Goal: Task Accomplishment & Management: Manage account settings

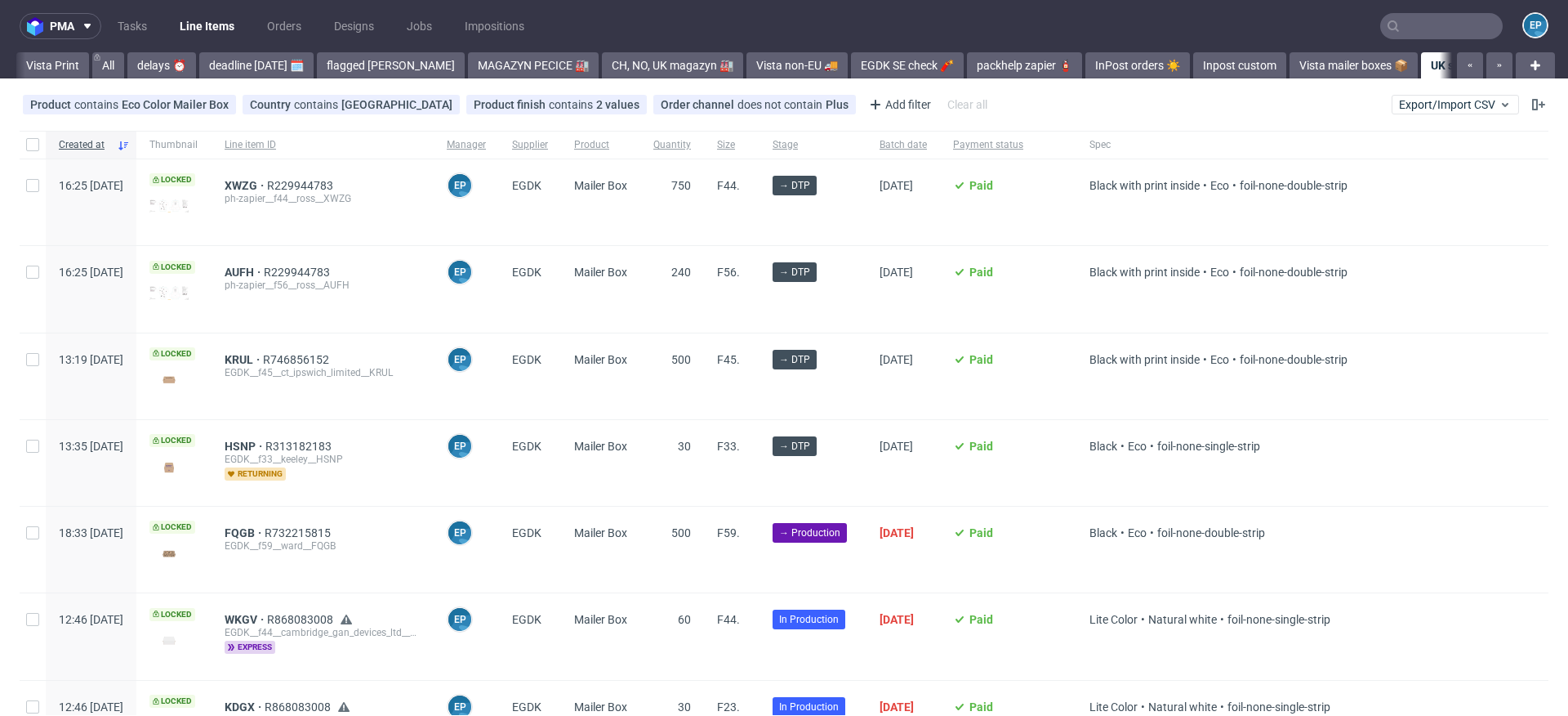
scroll to position [0, 692]
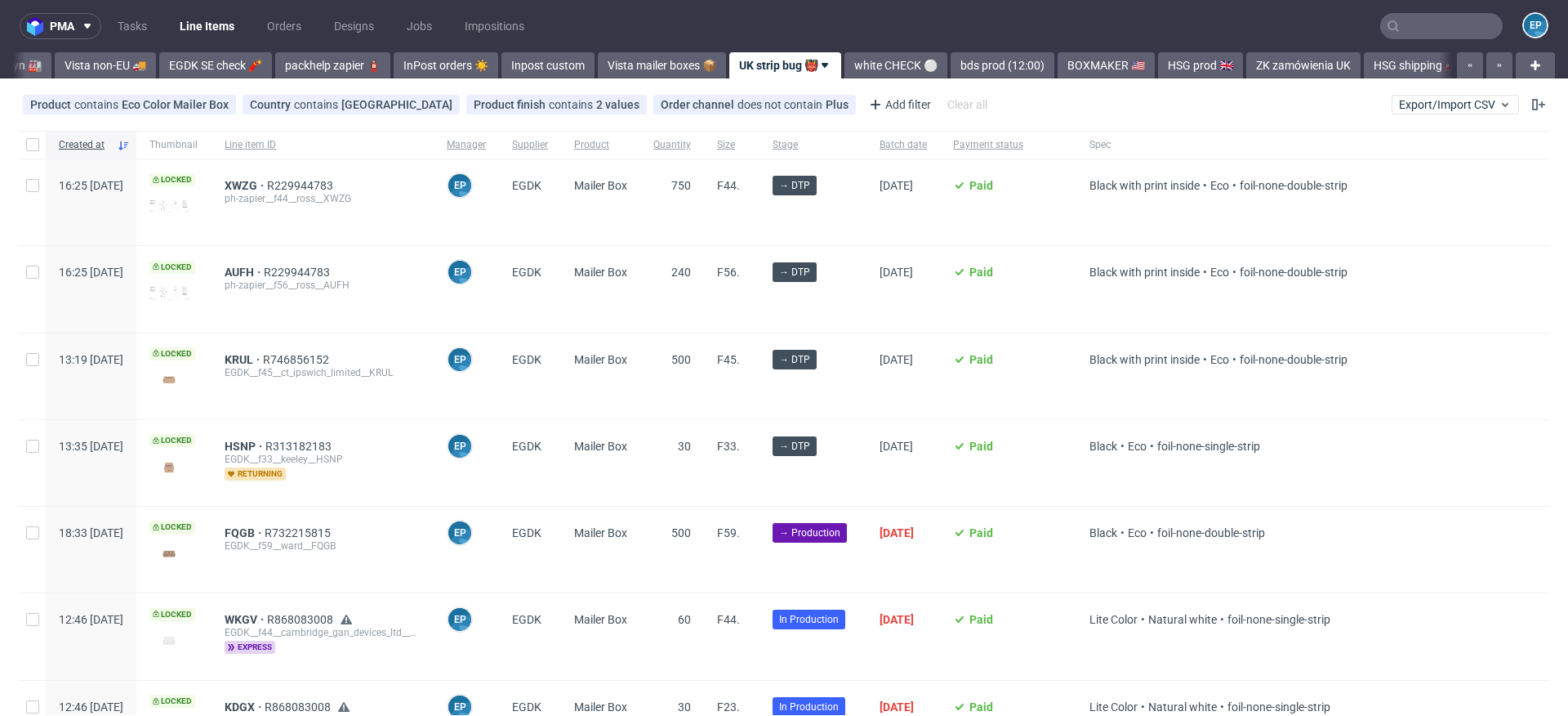
click at [1432, 25] on input "text" at bounding box center [1441, 26] width 122 height 26
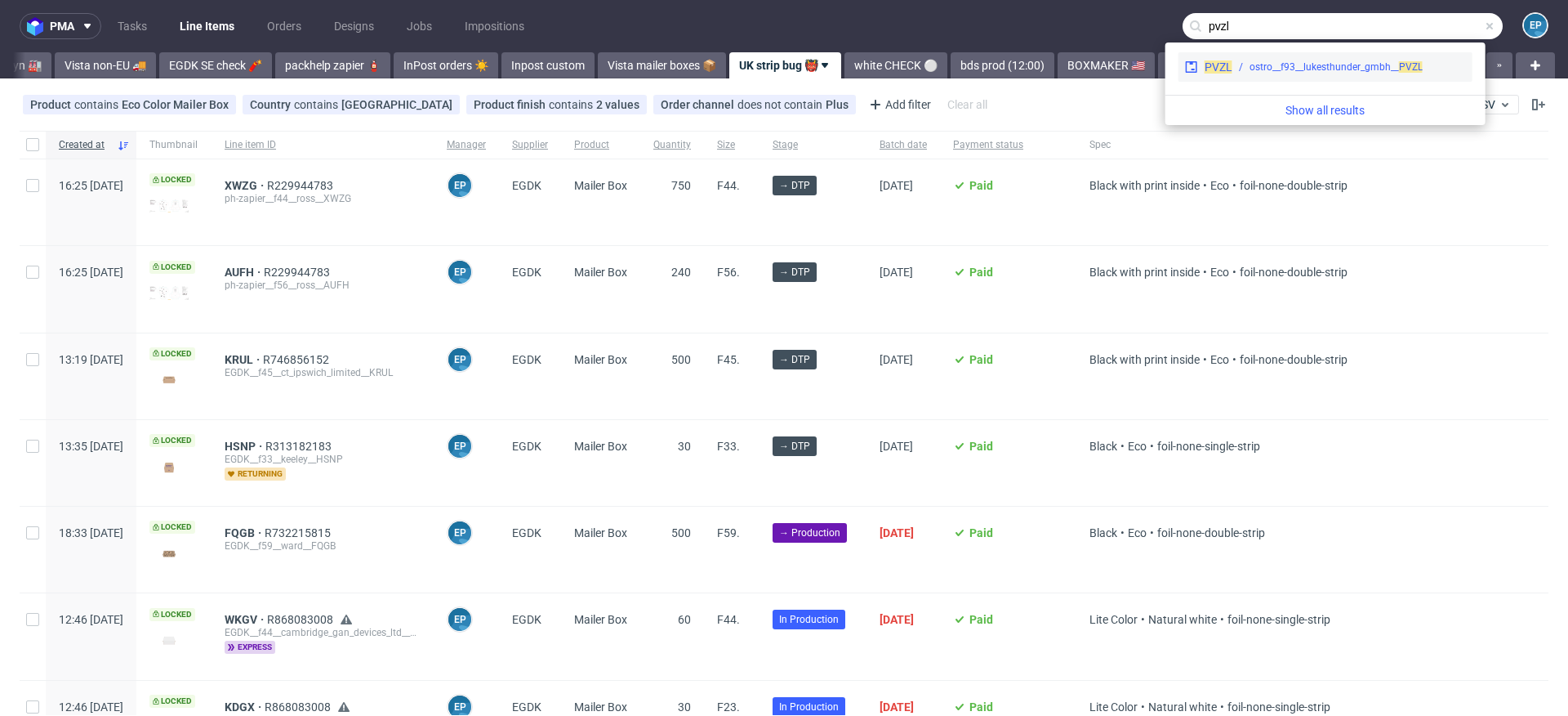
type input "pvzl"
click at [1268, 64] on div "ostro__f93__lukesthunder_gmbh__ PVZL" at bounding box center [1336, 67] width 173 height 15
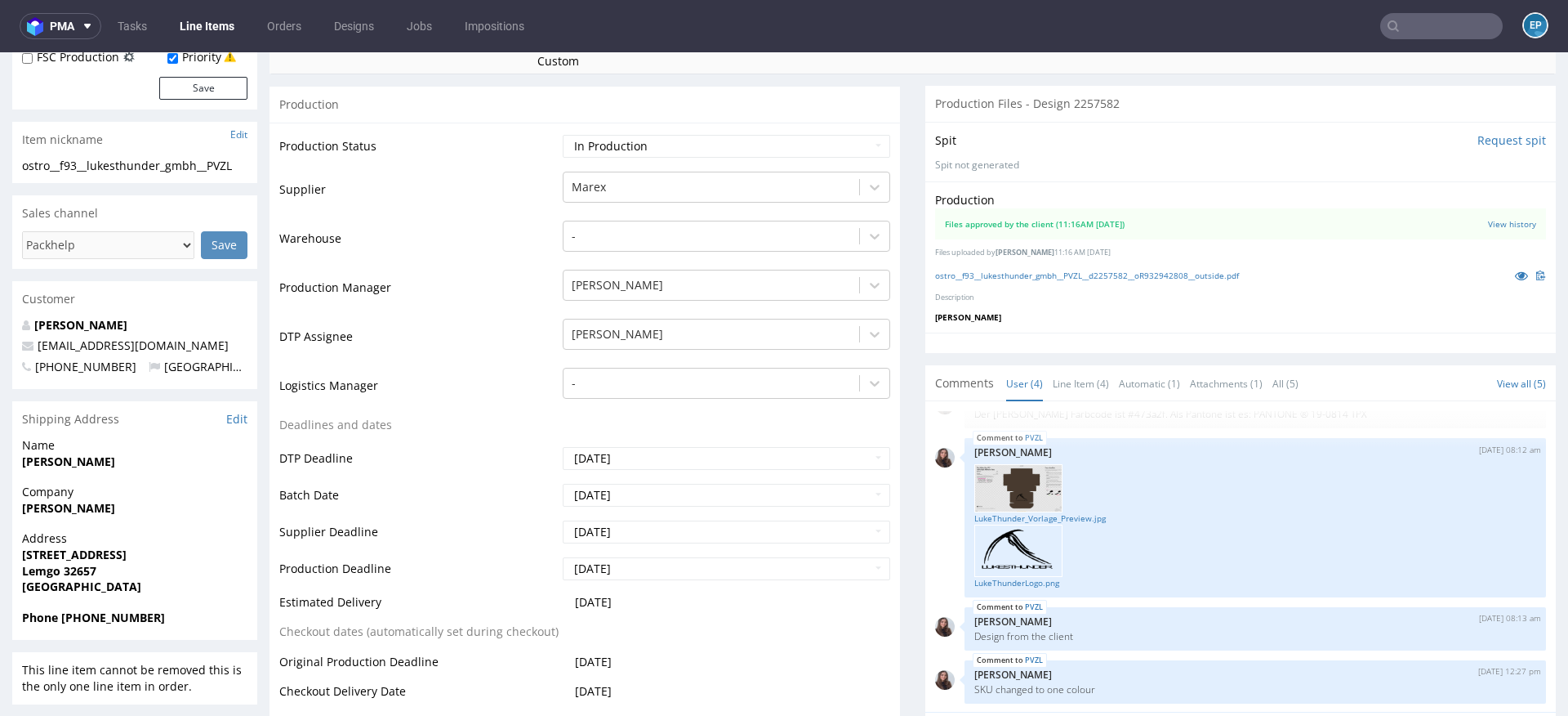
scroll to position [429, 0]
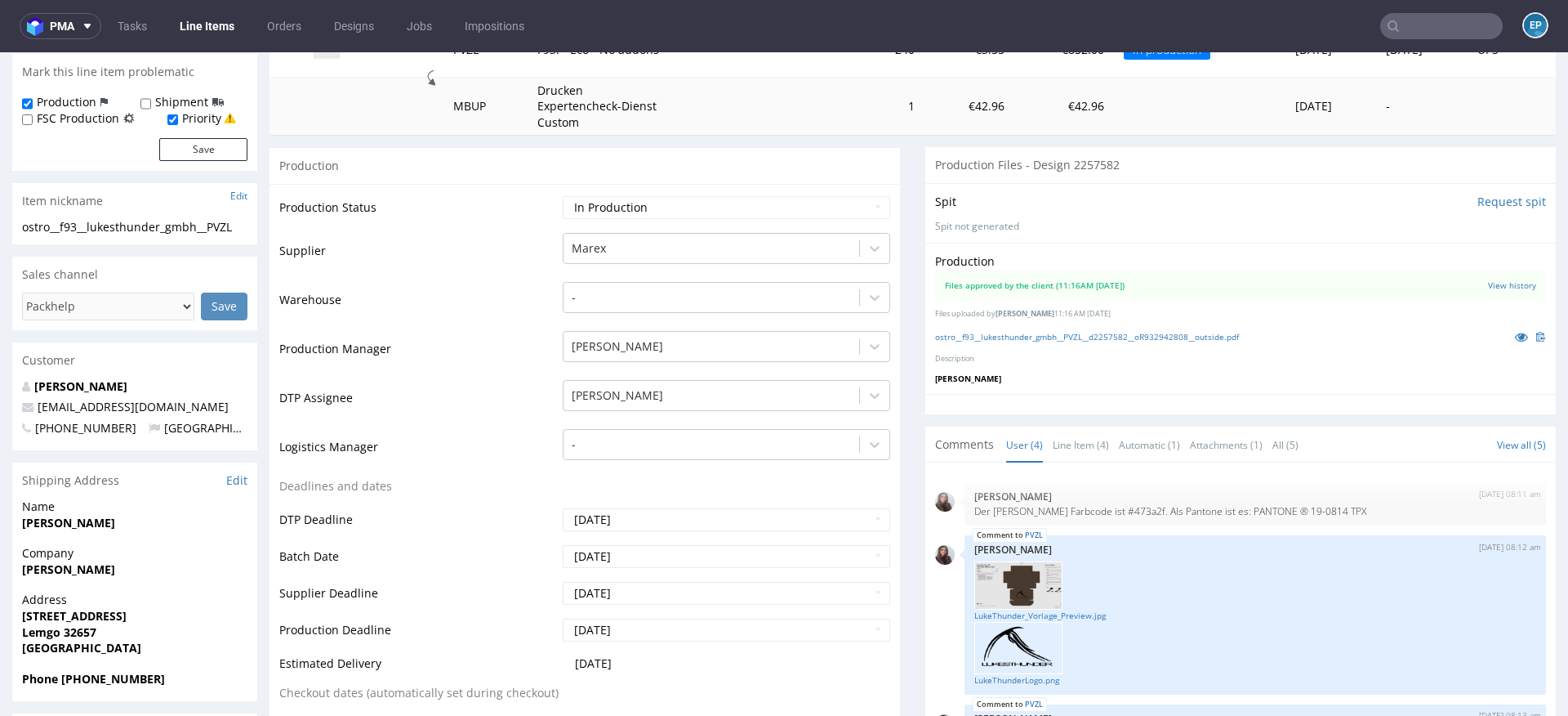
scroll to position [407, 0]
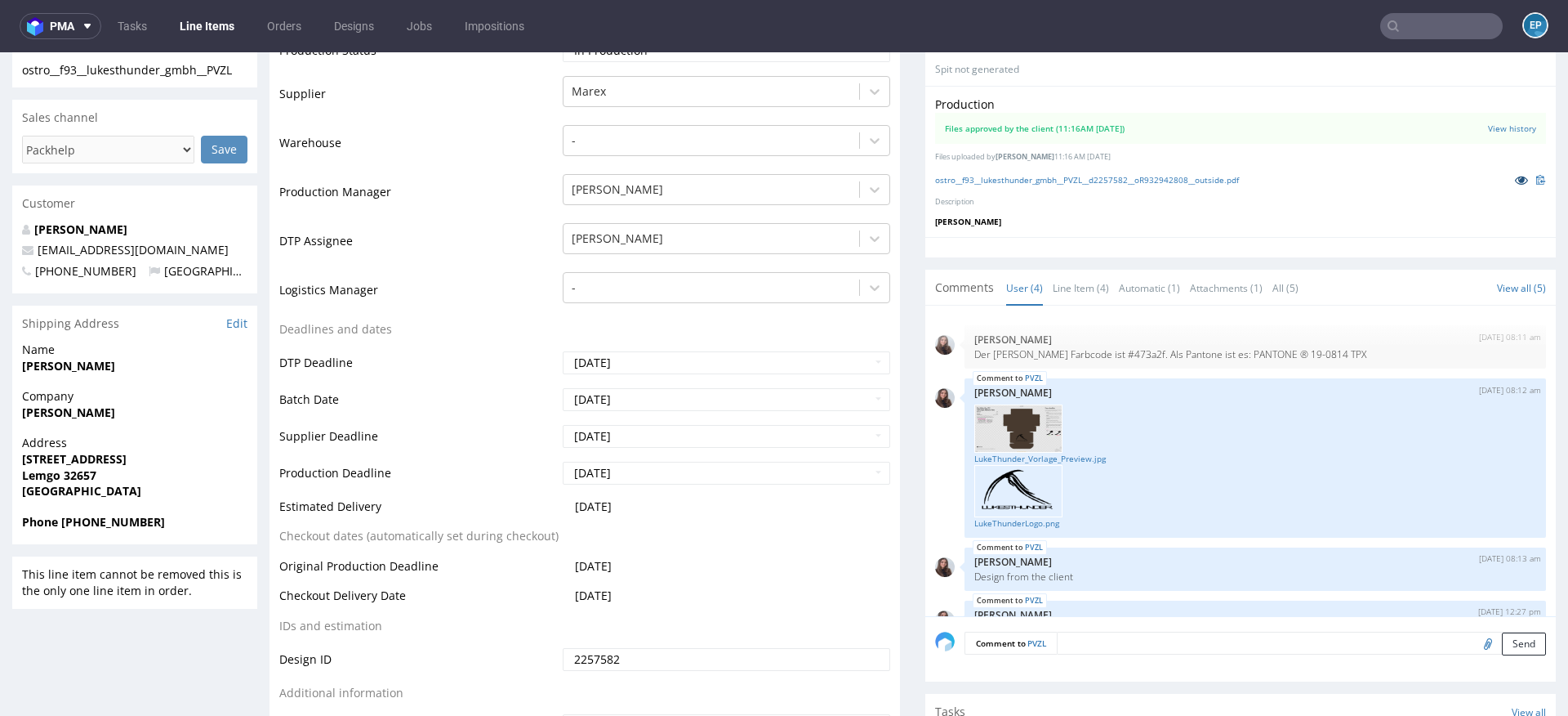
click at [1516, 178] on icon at bounding box center [1522, 179] width 13 height 11
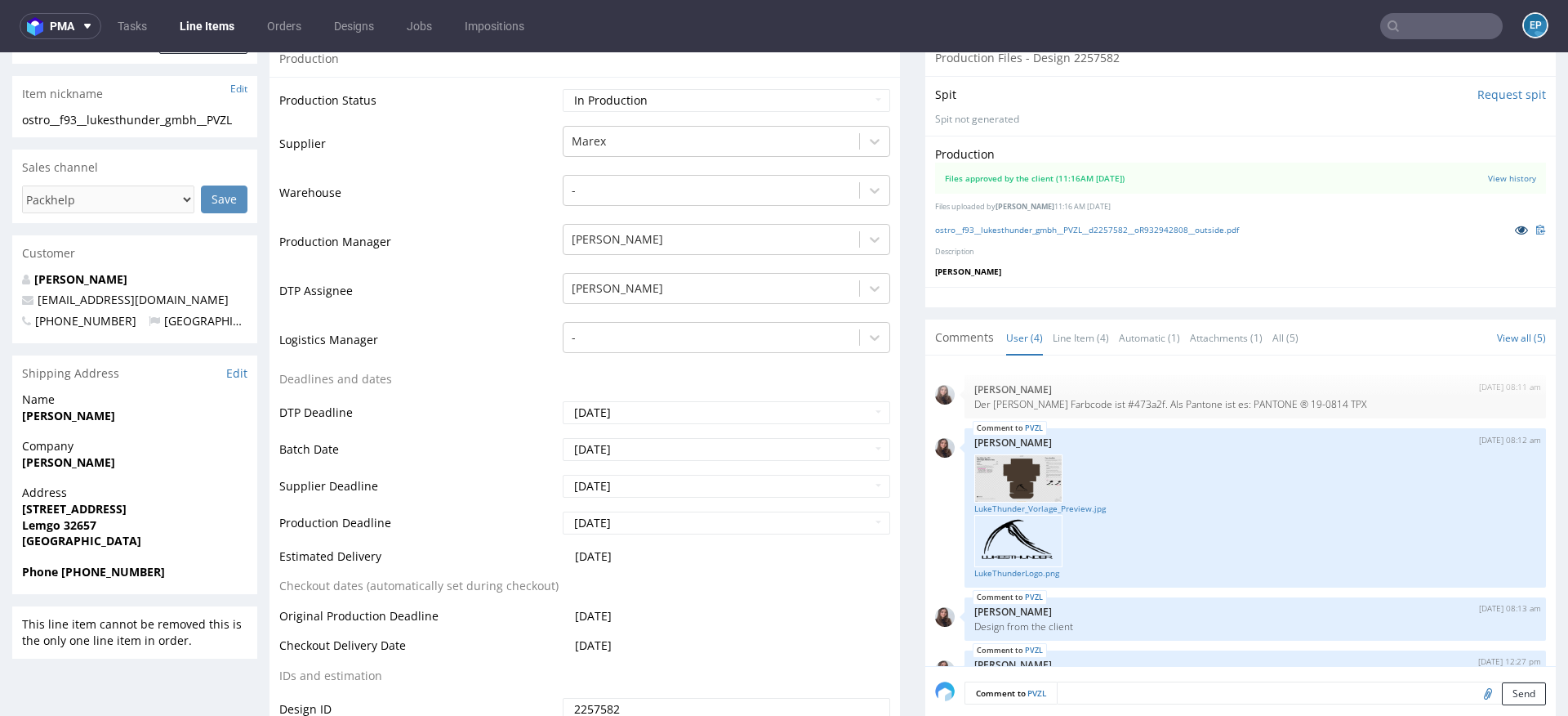
scroll to position [347, 0]
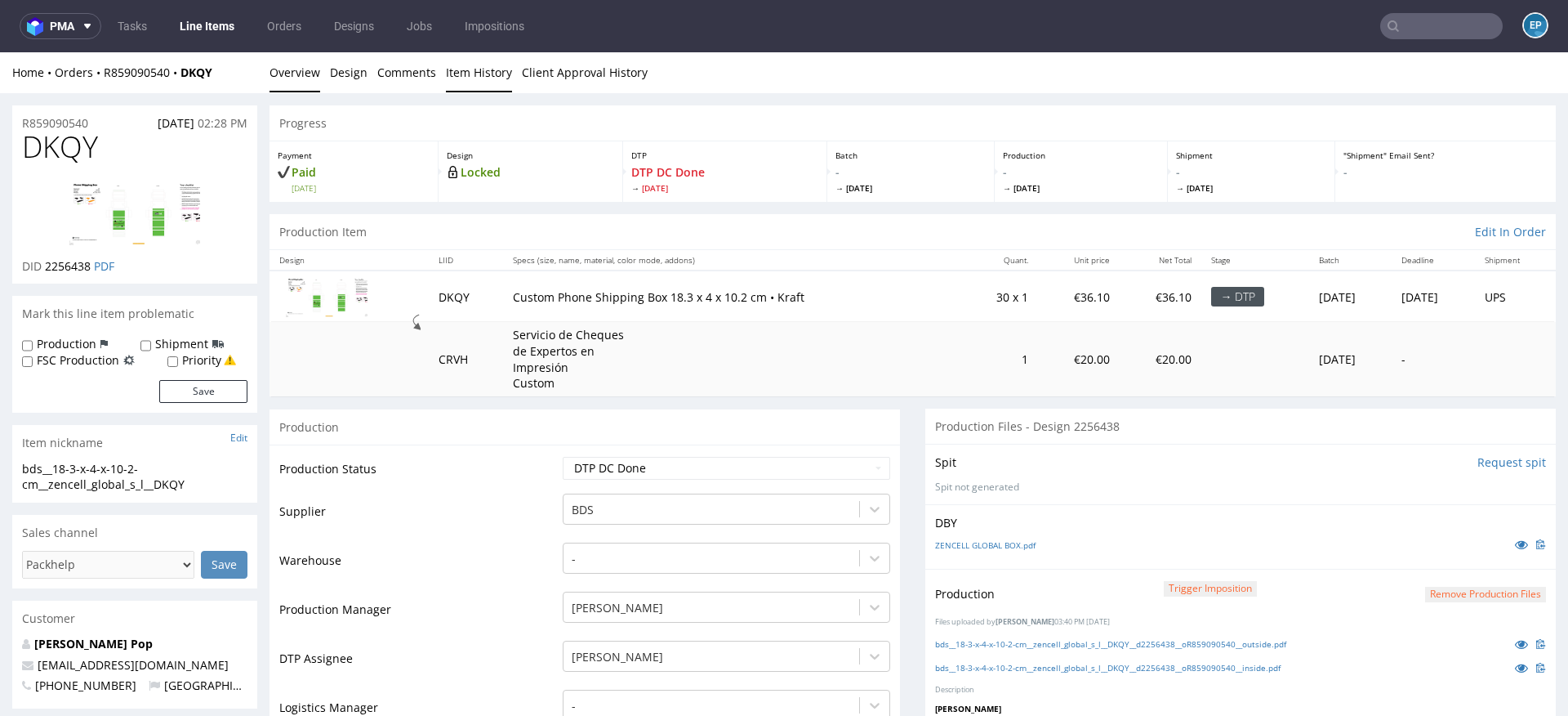
click at [456, 81] on link "Item History" at bounding box center [480, 73] width 66 height 40
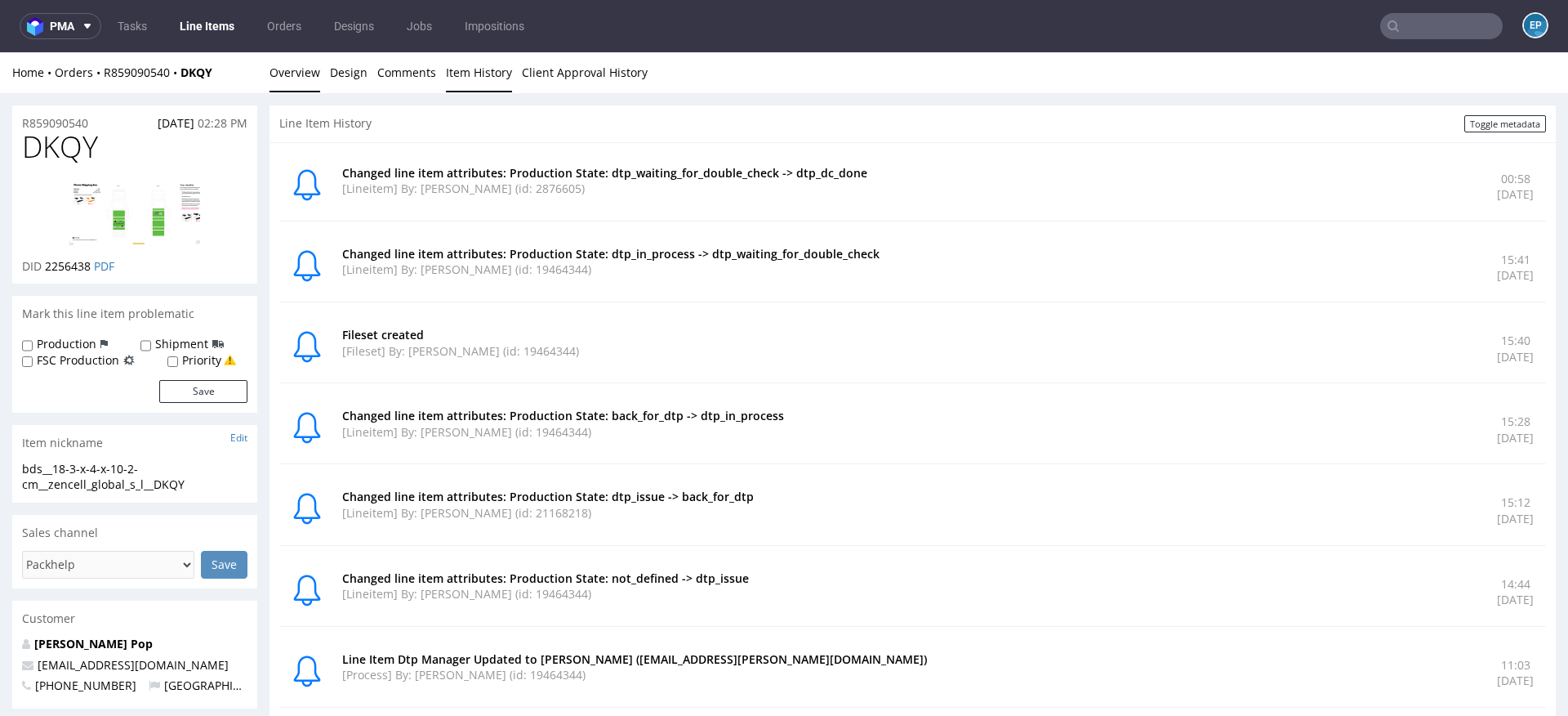
click at [282, 84] on link "Overview" at bounding box center [295, 73] width 51 height 40
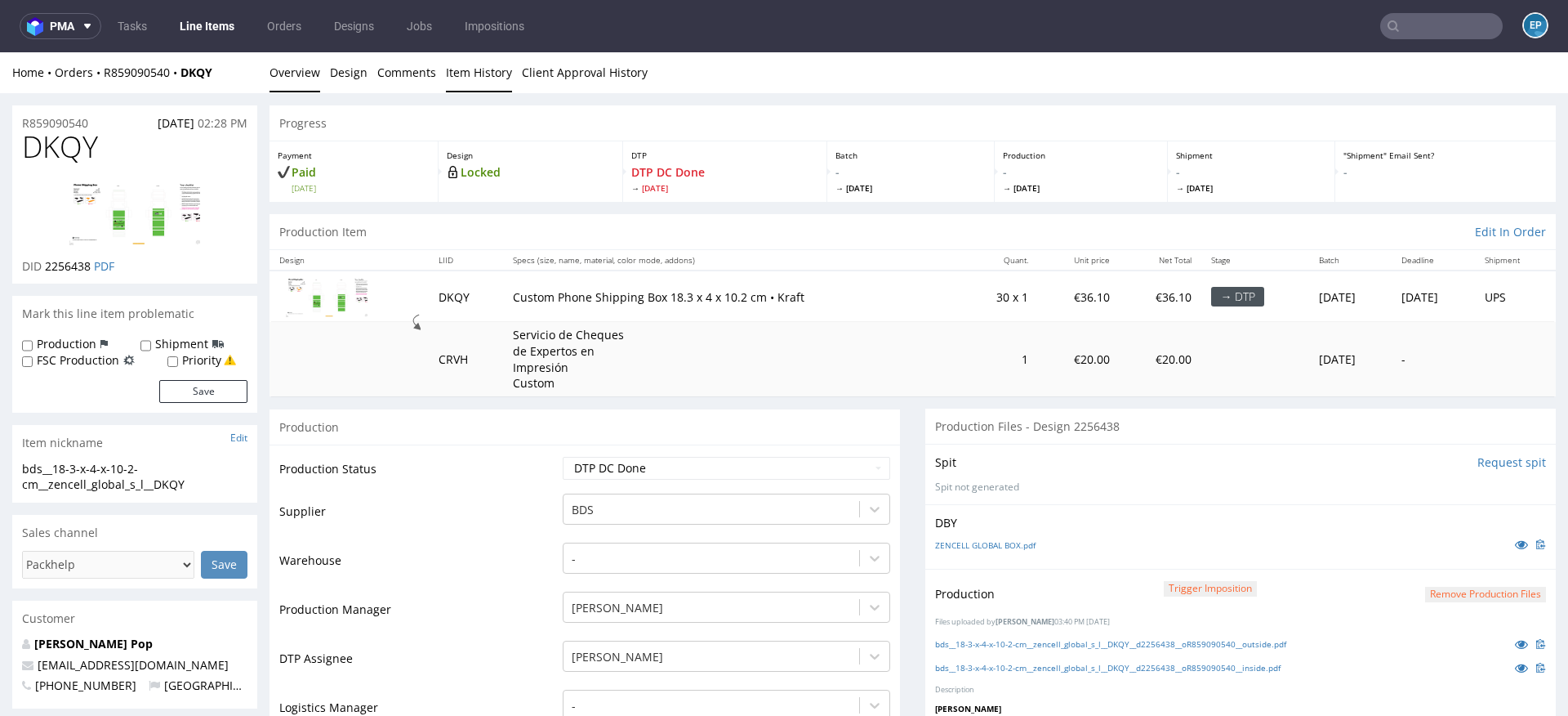
click at [464, 67] on link "Item History" at bounding box center [480, 73] width 66 height 40
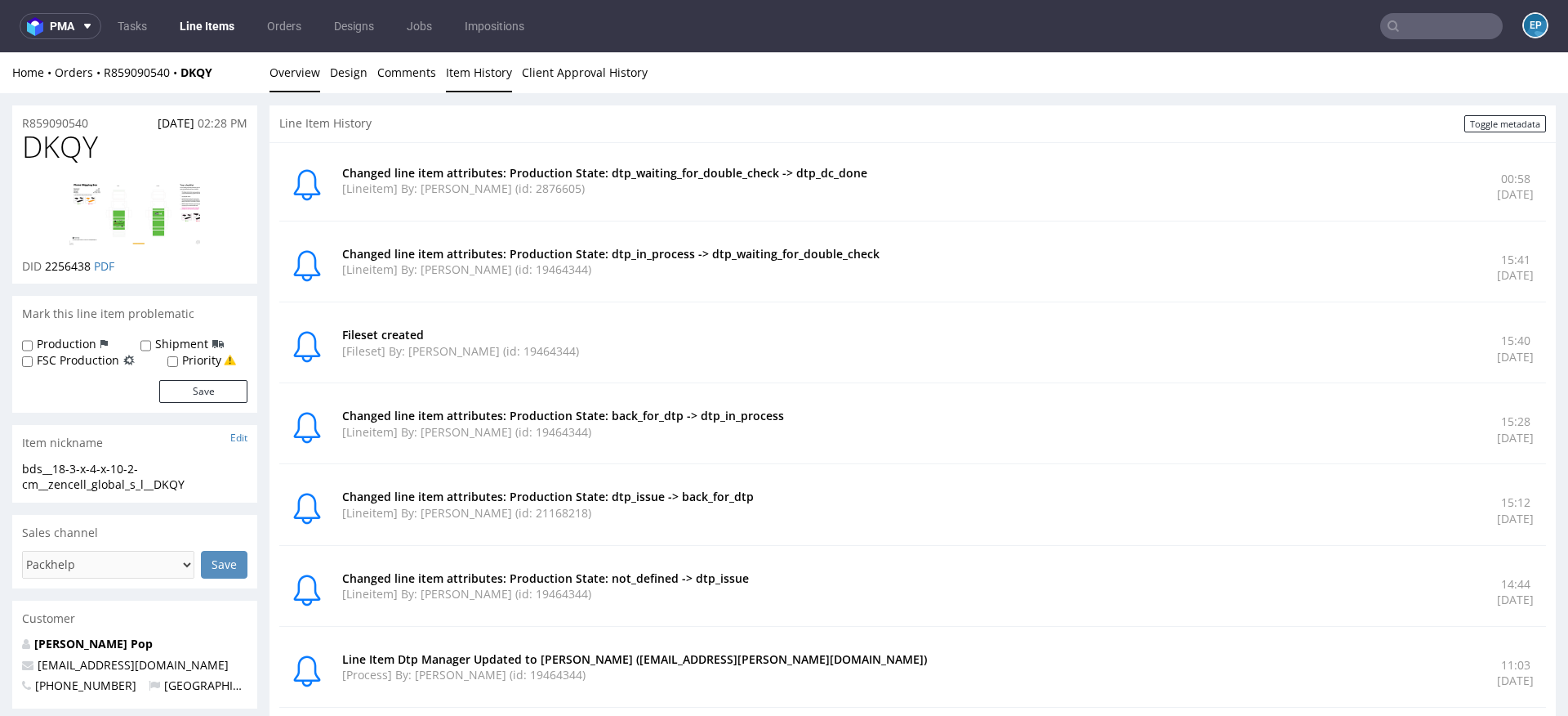
click at [277, 67] on link "Overview" at bounding box center [295, 73] width 51 height 40
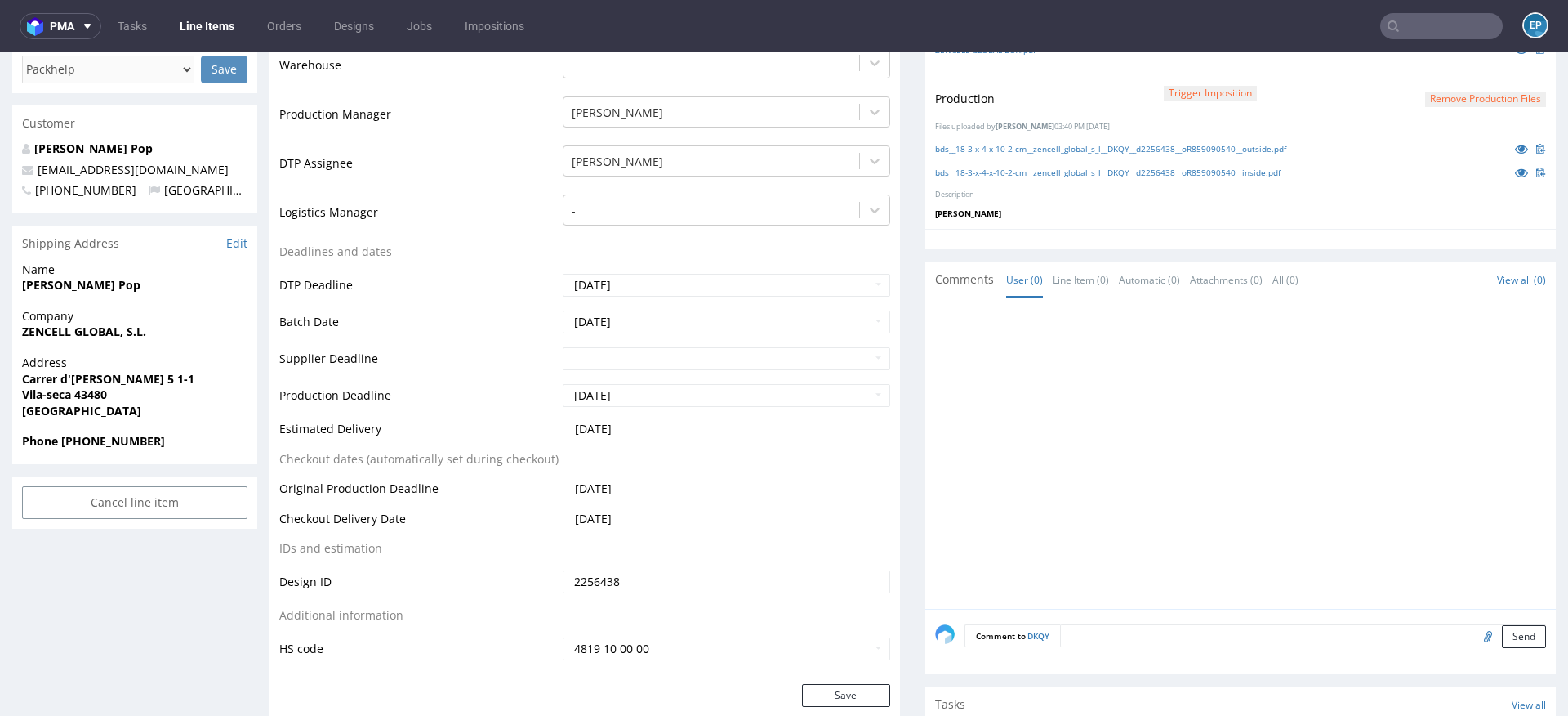
scroll to position [509, 0]
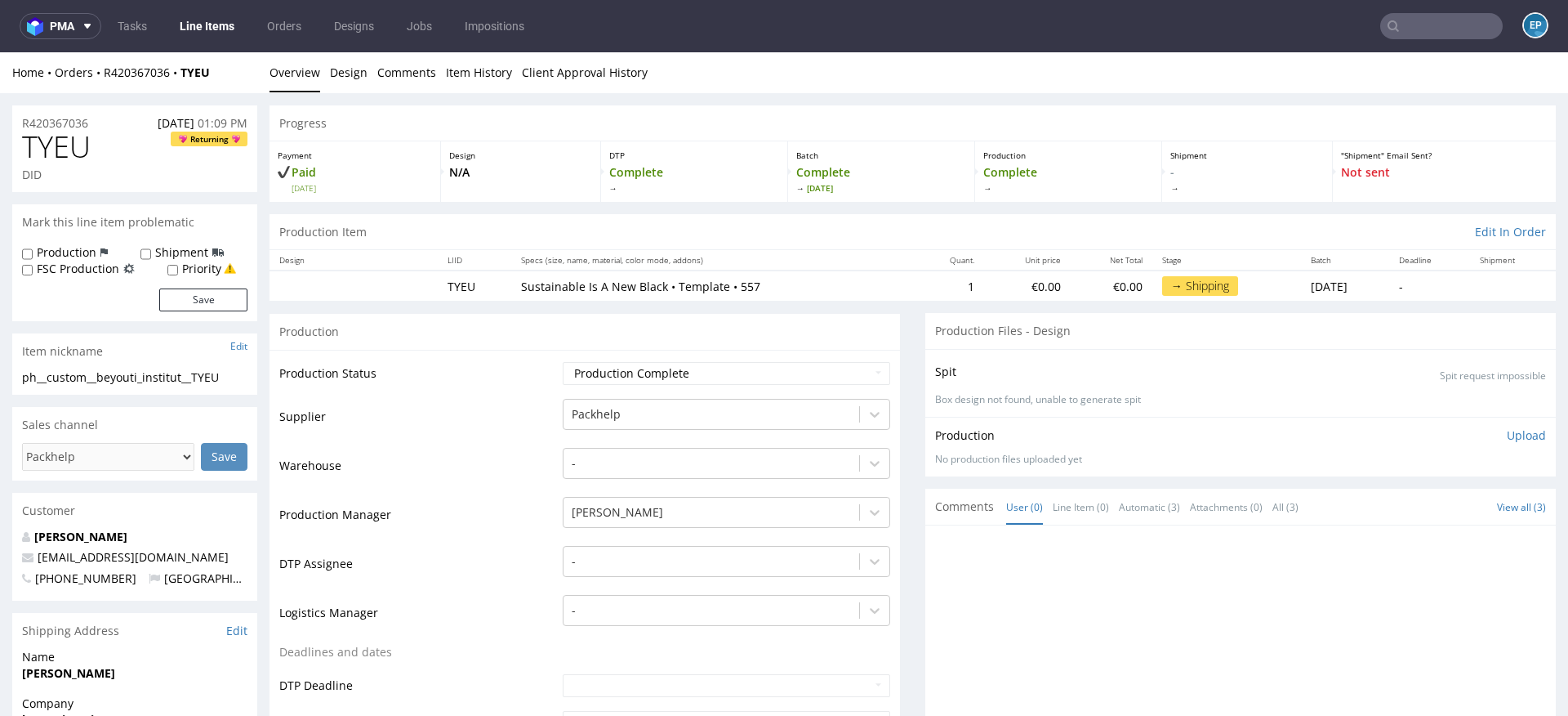
click at [194, 30] on link "Line Items" at bounding box center [206, 26] width 74 height 26
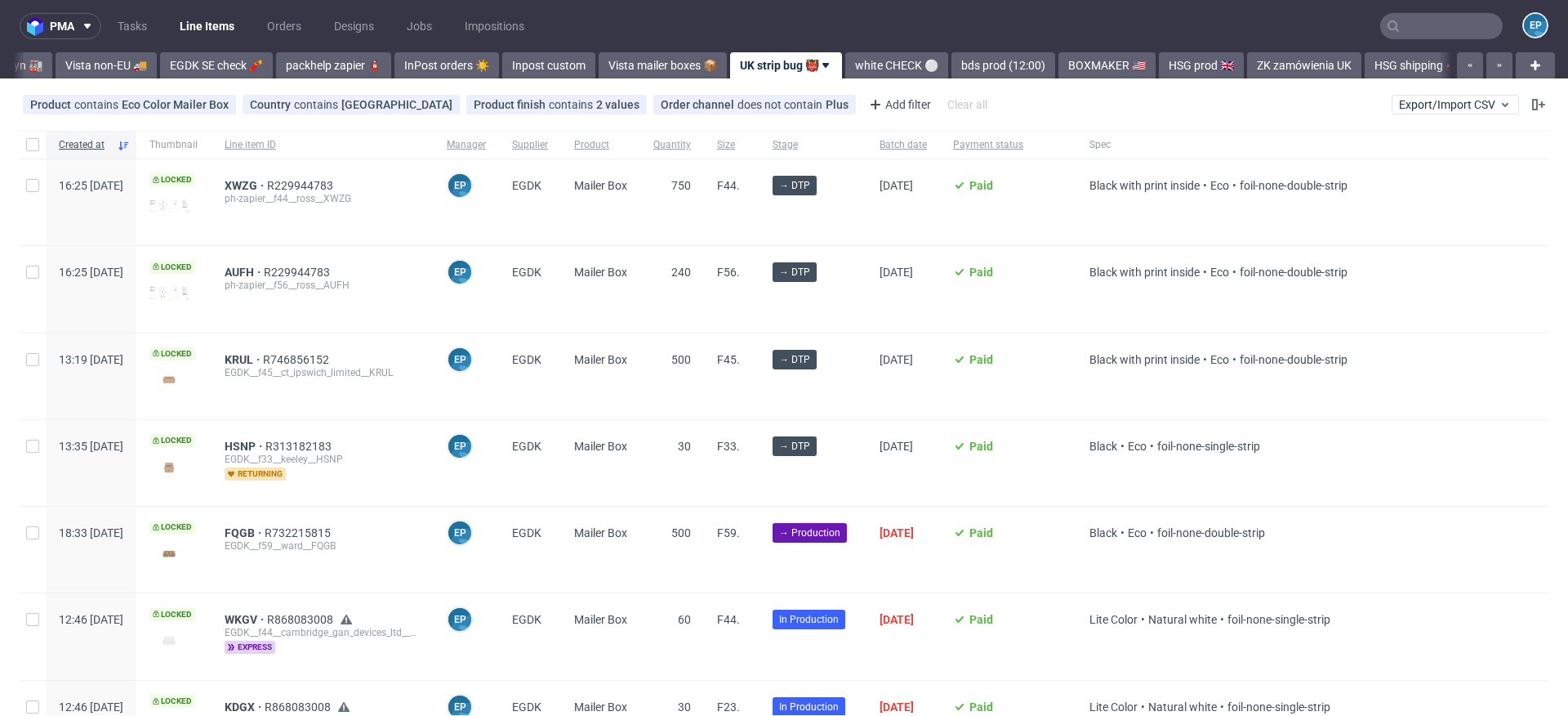
scroll to position [0, 692]
click at [844, 69] on link "white CHECK ⚪️" at bounding box center [896, 66] width 103 height 26
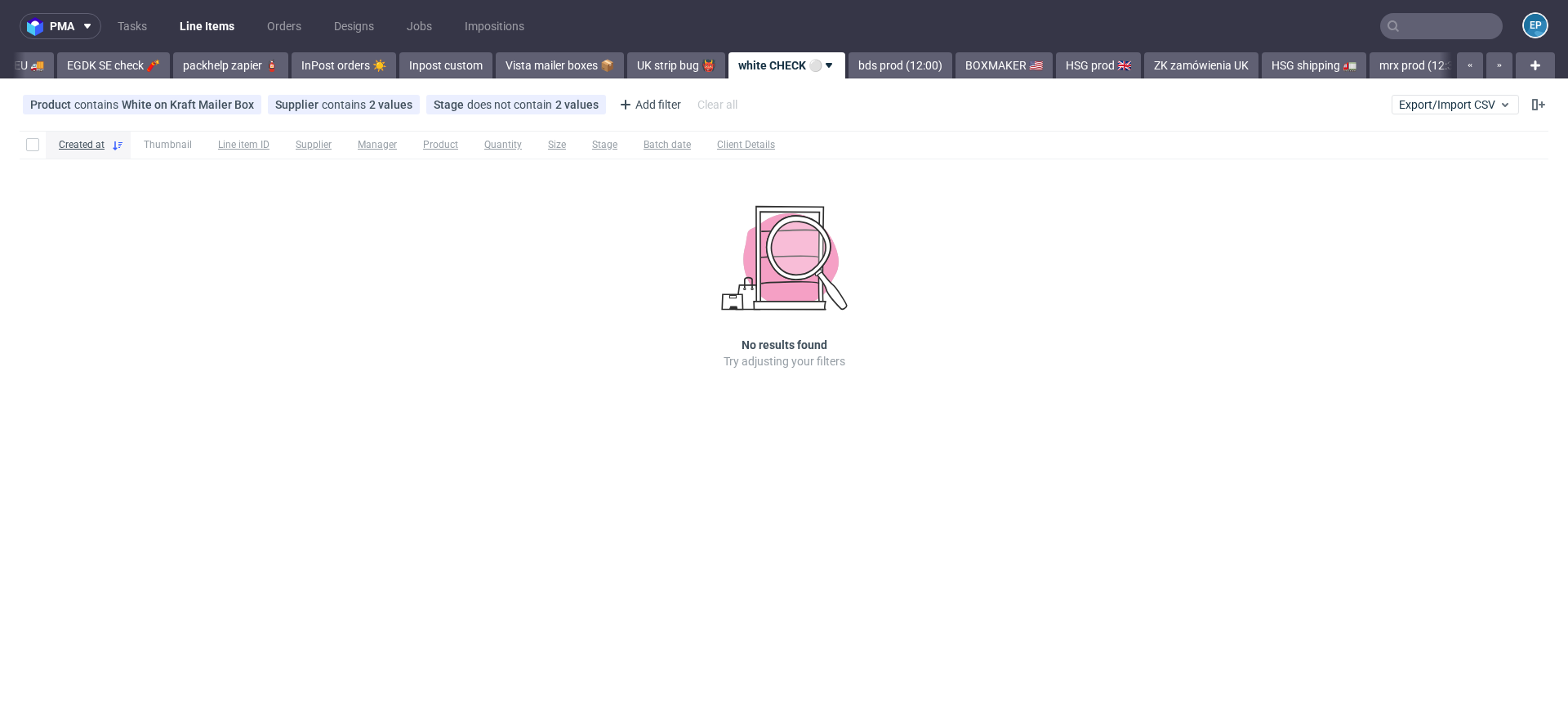
click at [849, 68] on link "bds prod (12:00)" at bounding box center [900, 66] width 104 height 26
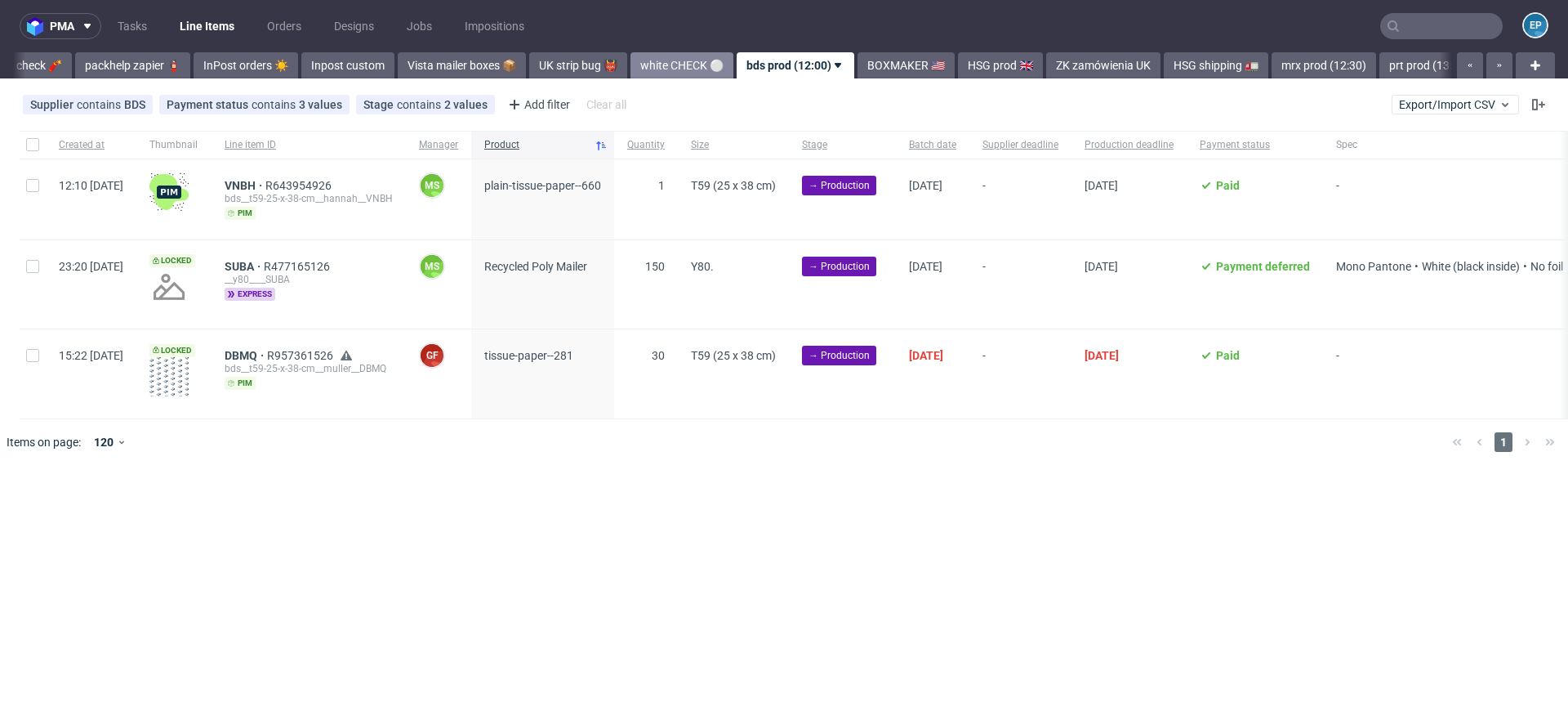
click at [858, 68] on link "BOXMAKER 🇺🇸" at bounding box center [906, 66] width 97 height 26
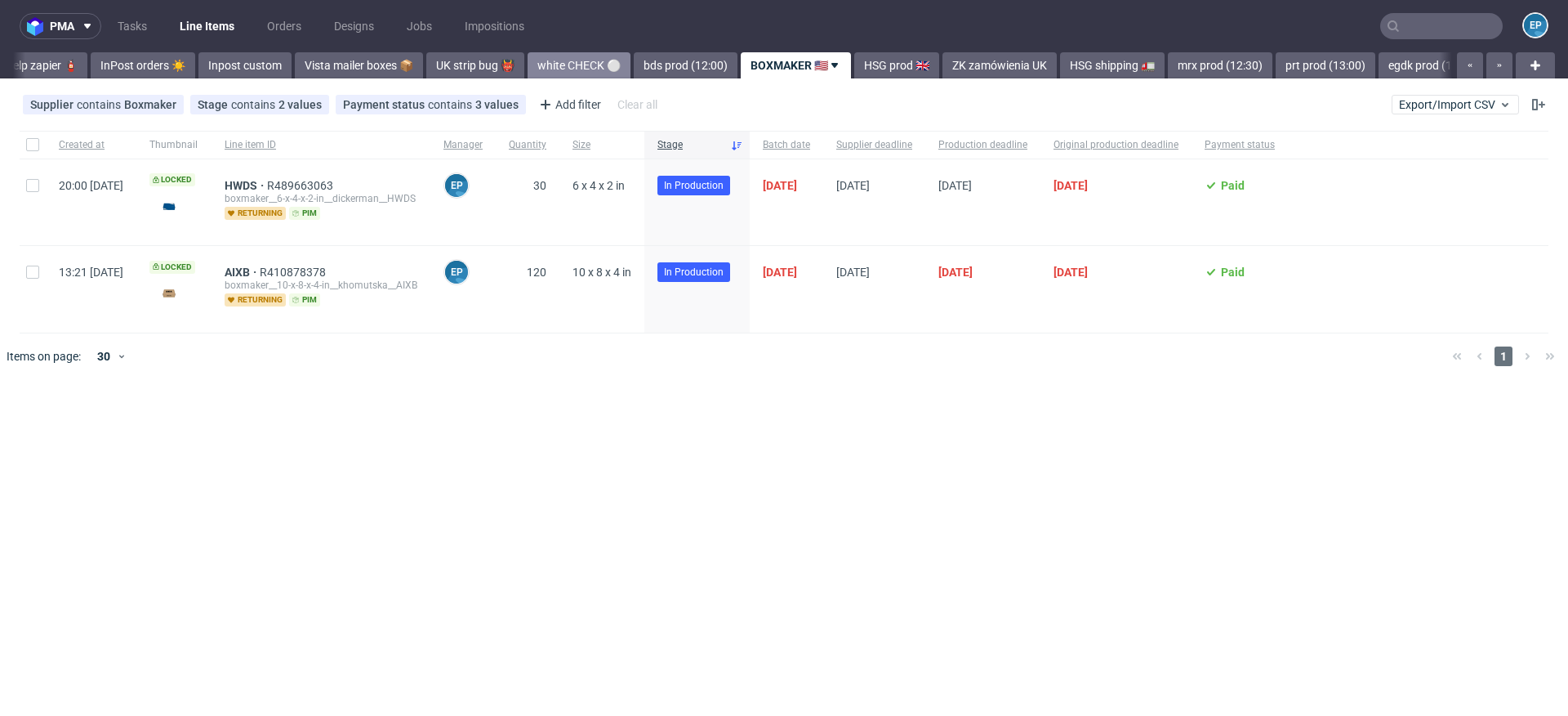
click at [854, 68] on link "HSG prod 🇬🇧" at bounding box center [896, 66] width 85 height 26
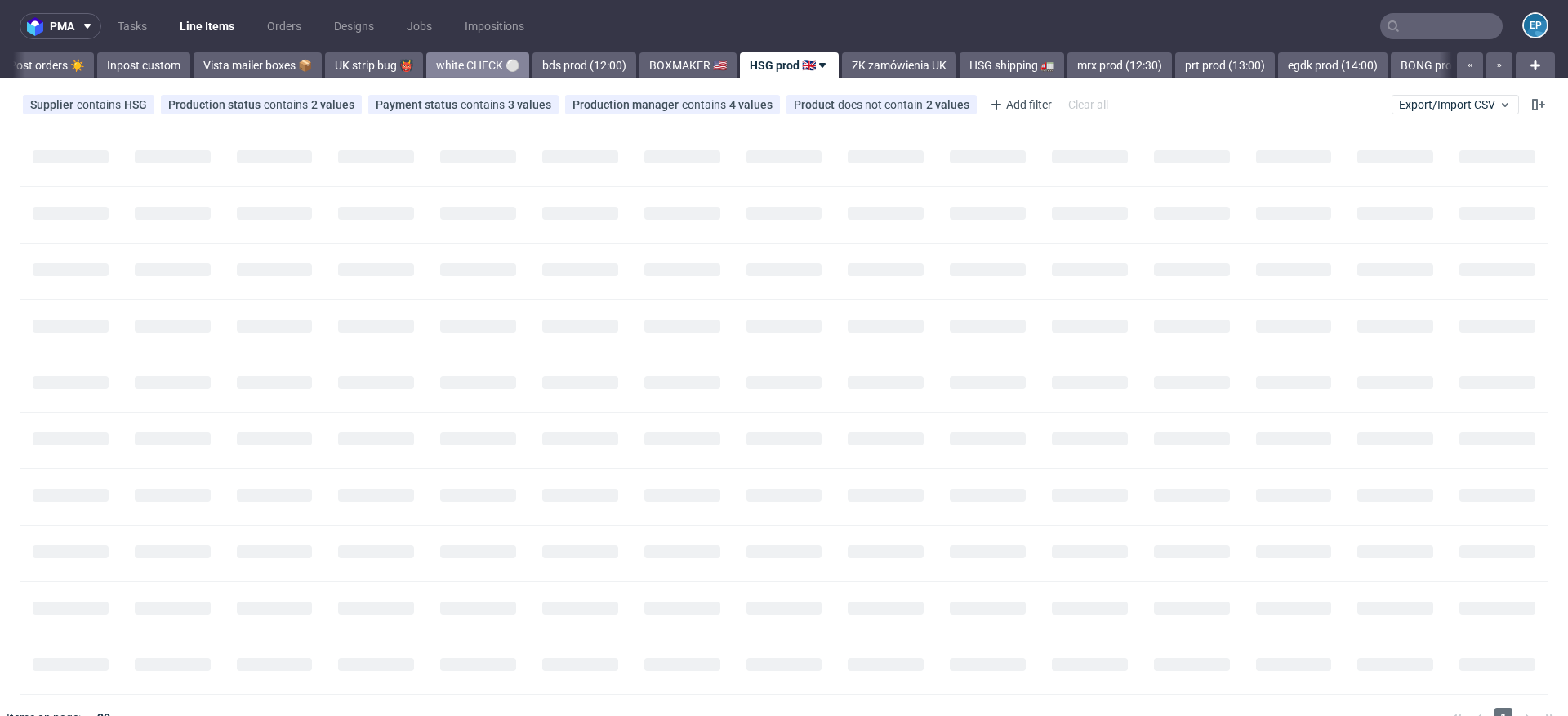
click at [842, 68] on link "ZK zamówienia UK" at bounding box center [899, 66] width 115 height 26
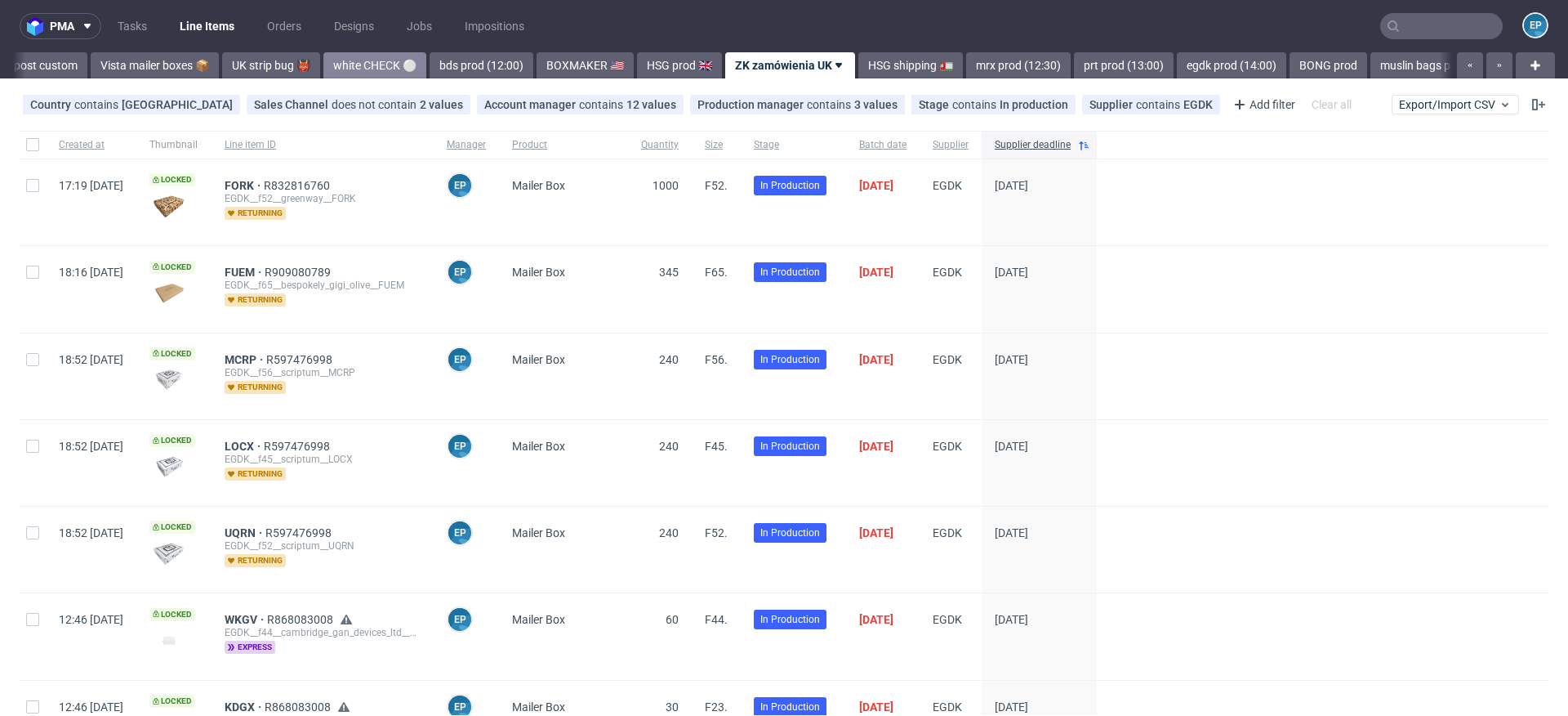
click at [858, 68] on link "HSG shipping 🚛" at bounding box center [910, 66] width 104 height 26
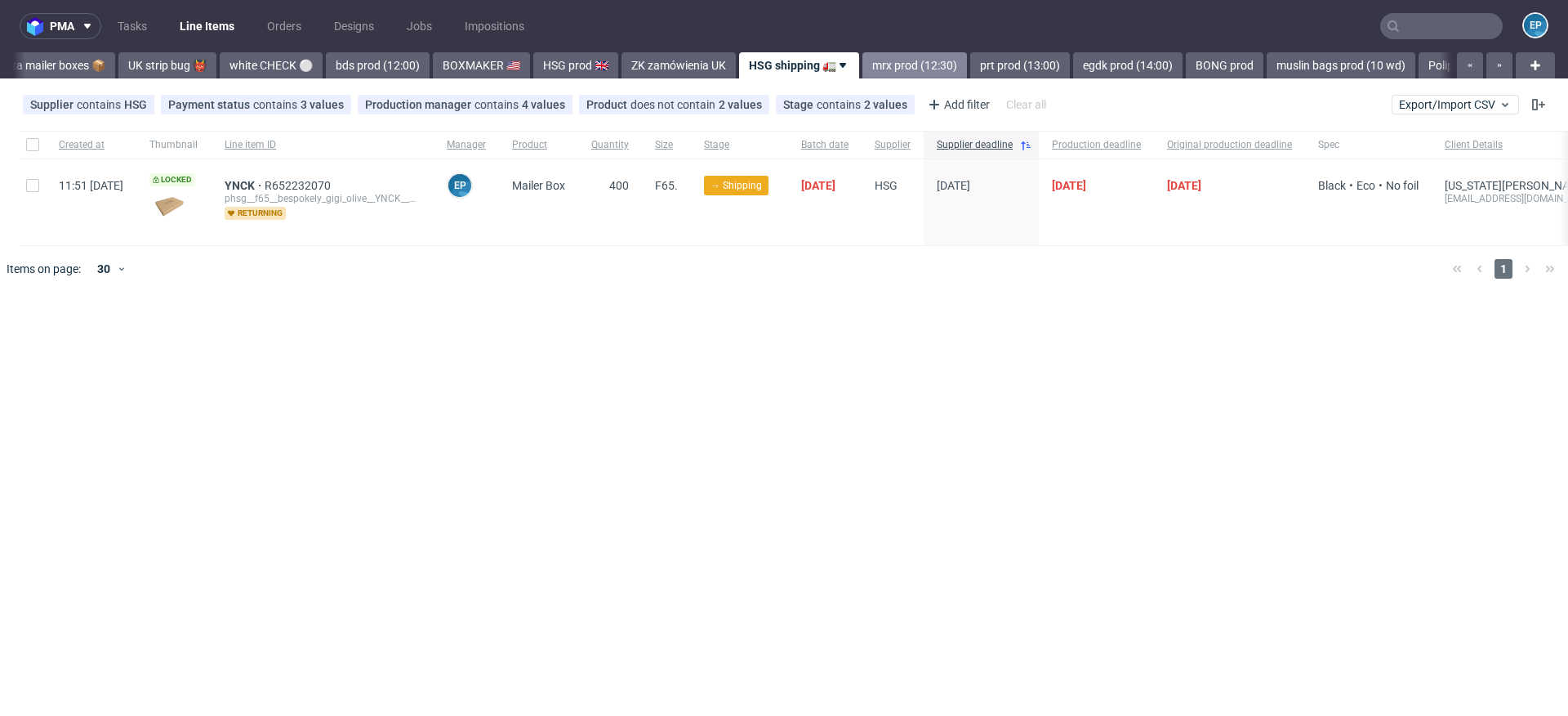
click at [865, 69] on link "mrx prod (12:30)" at bounding box center [914, 66] width 104 height 26
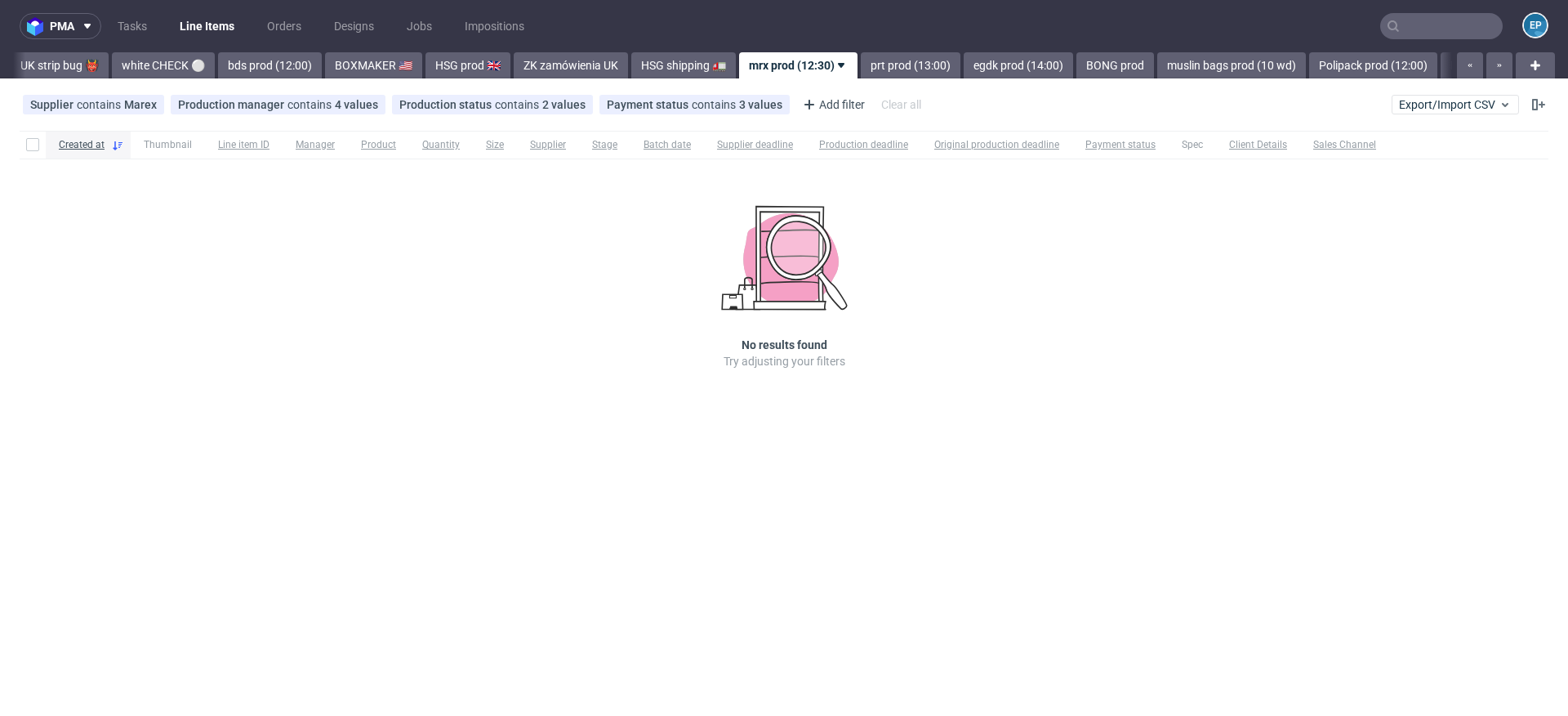
click at [865, 69] on link "prt prod (13:00)" at bounding box center [911, 66] width 100 height 26
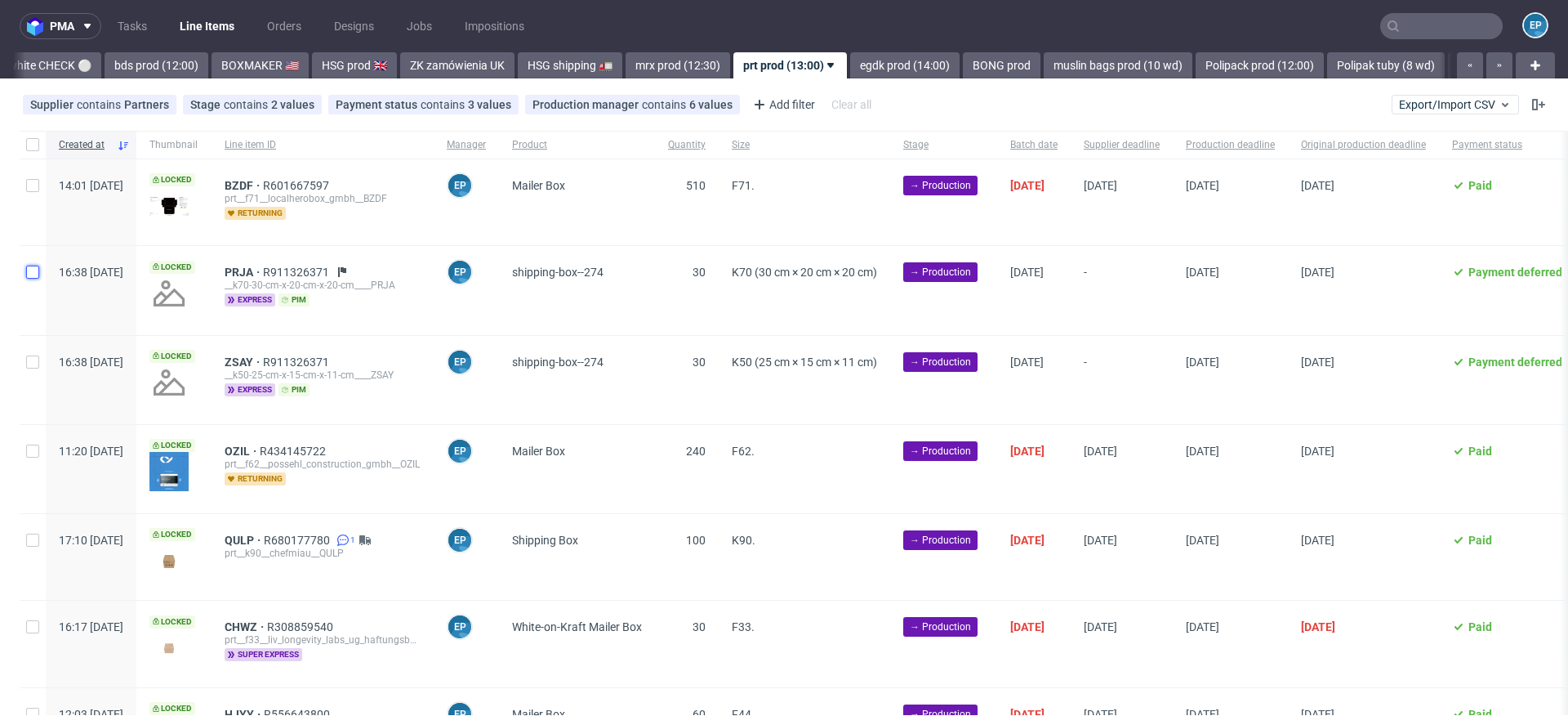
click at [35, 276] on input "checkbox" at bounding box center [32, 271] width 13 height 13
checkbox input "true"
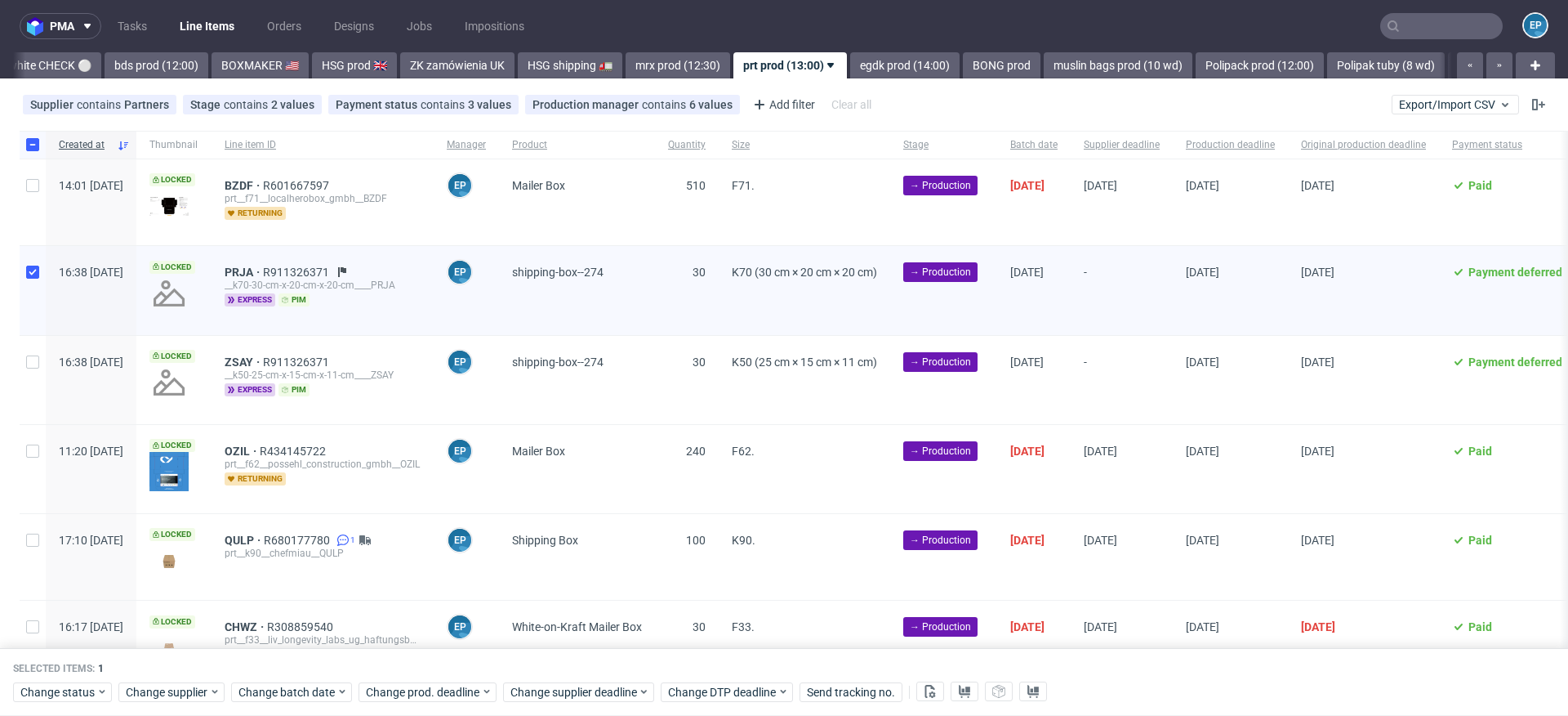
click at [40, 378] on div at bounding box center [32, 380] width 26 height 88
checkbox input "true"
click at [297, 685] on span "Change batch date" at bounding box center [288, 691] width 98 height 17
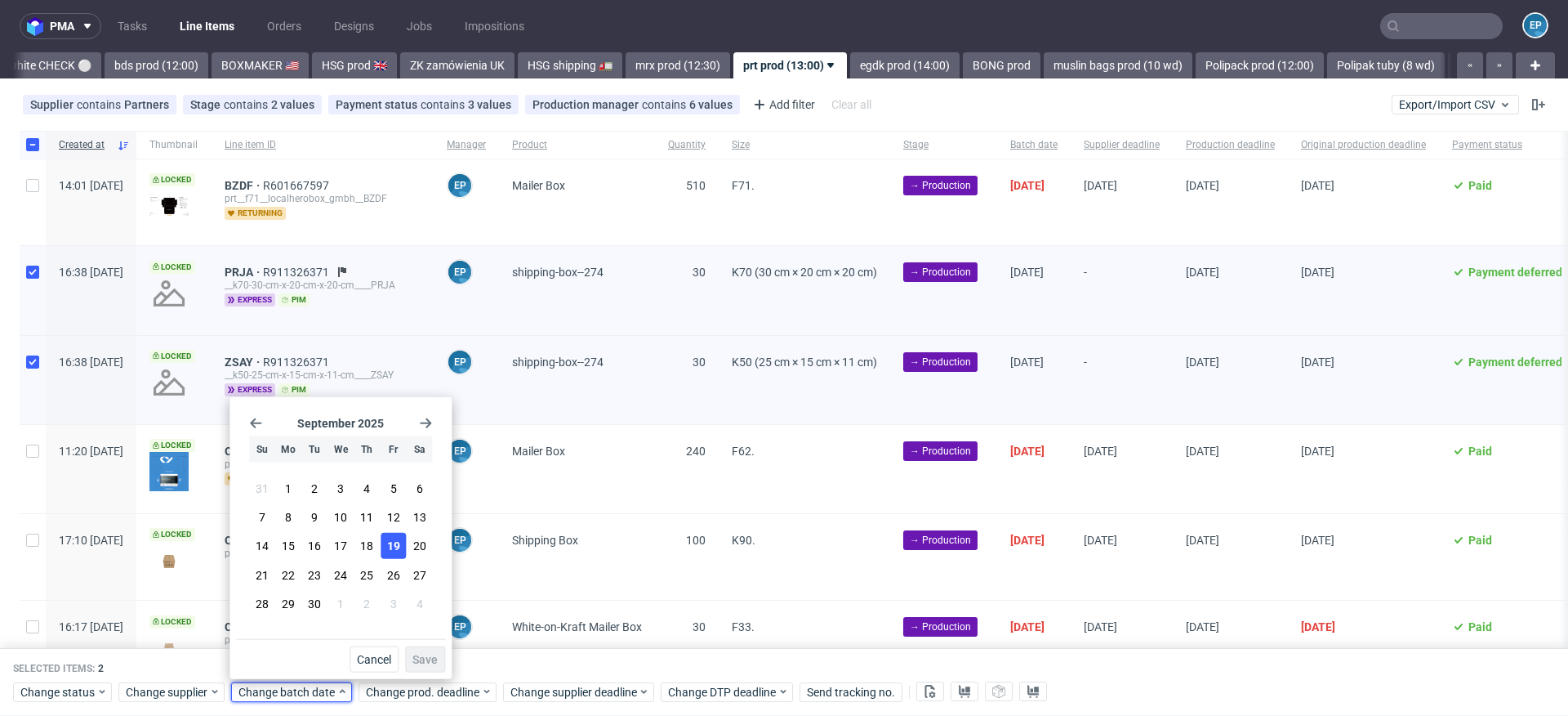
click at [397, 554] on button "19" at bounding box center [393, 546] width 25 height 26
click at [416, 667] on button "Save" at bounding box center [425, 659] width 40 height 26
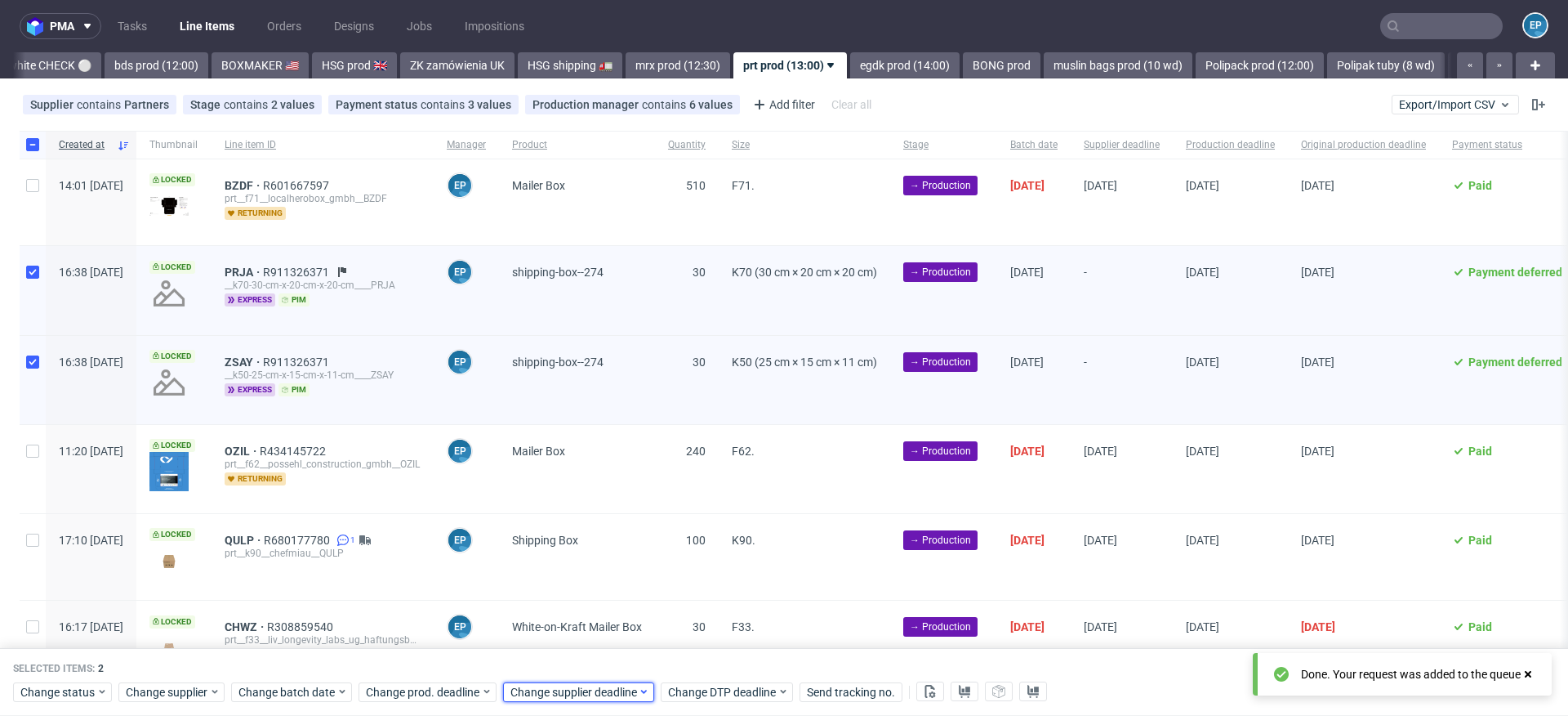
click at [568, 694] on span "Change supplier deadline" at bounding box center [574, 691] width 128 height 17
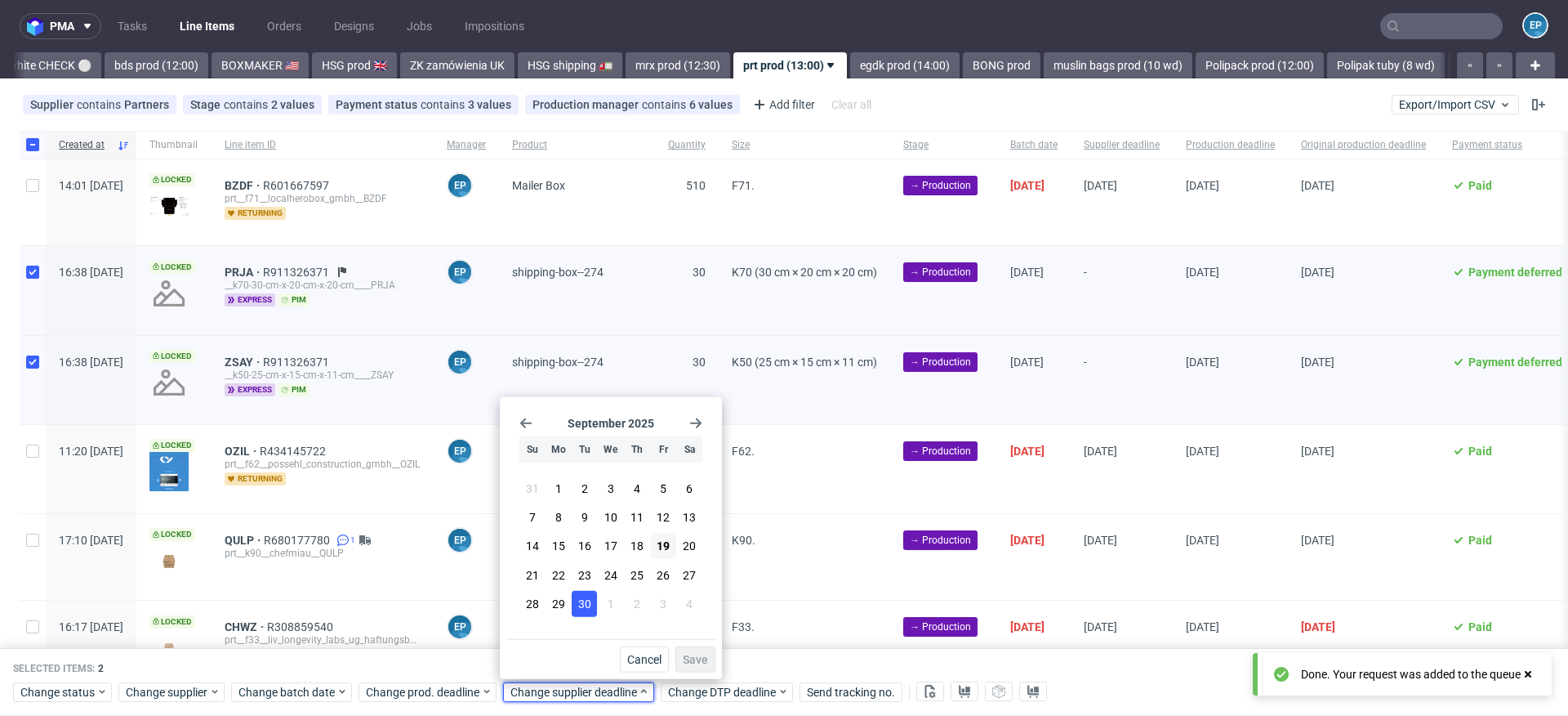
click at [580, 600] on span "30" at bounding box center [584, 603] width 13 height 17
click at [695, 649] on button "Save" at bounding box center [696, 659] width 40 height 26
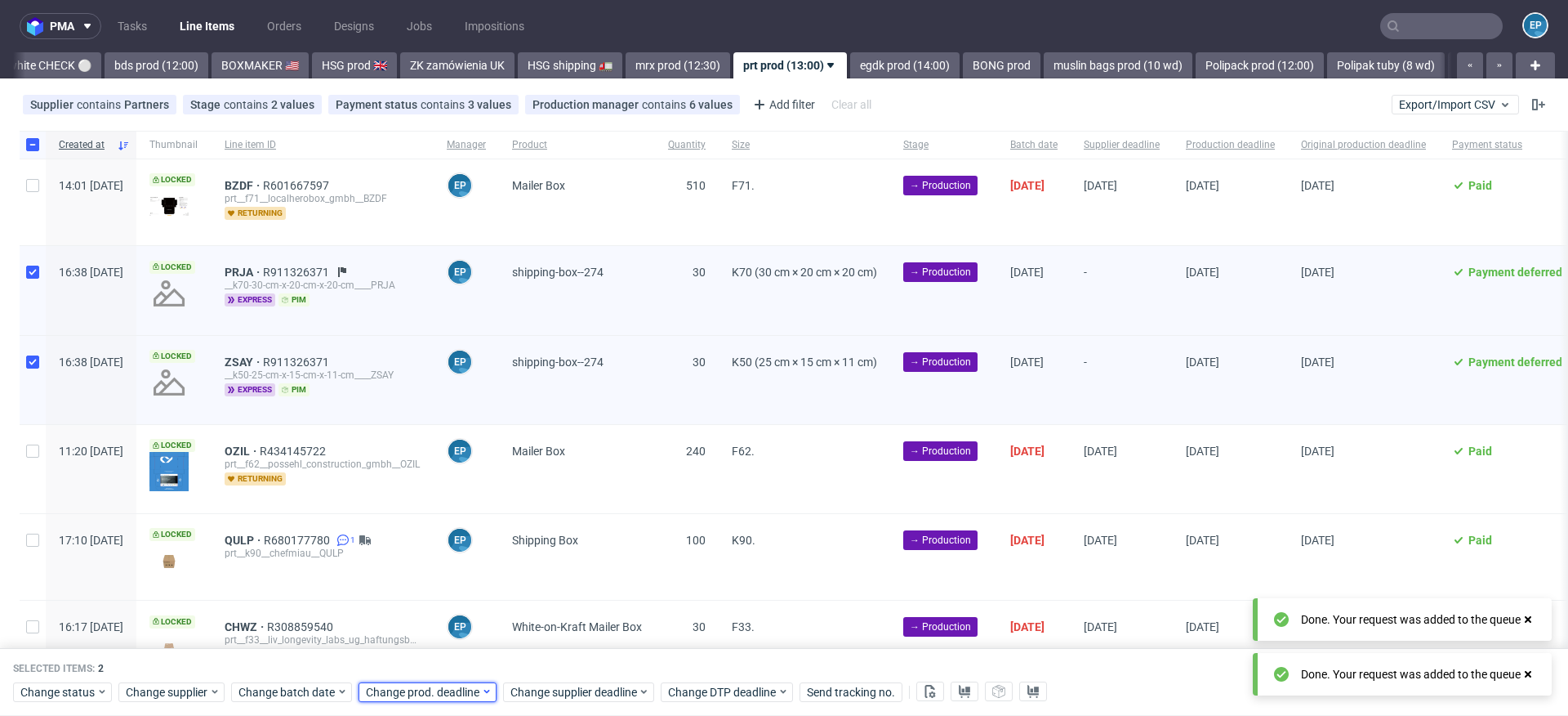
click at [438, 700] on div "Change prod. deadline" at bounding box center [428, 691] width 138 height 19
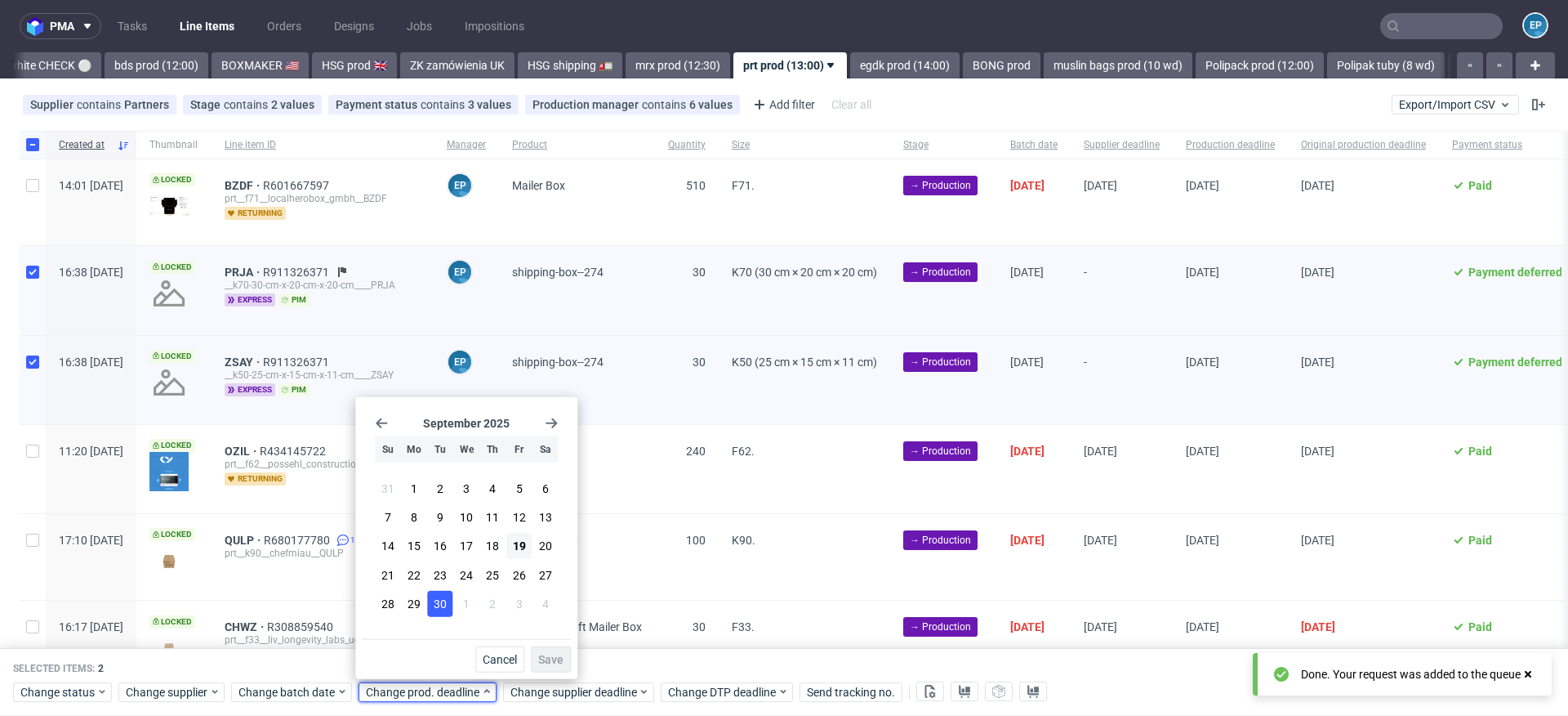
click at [447, 603] on button "30" at bounding box center [440, 603] width 25 height 26
click at [564, 654] on button "Save" at bounding box center [551, 659] width 40 height 26
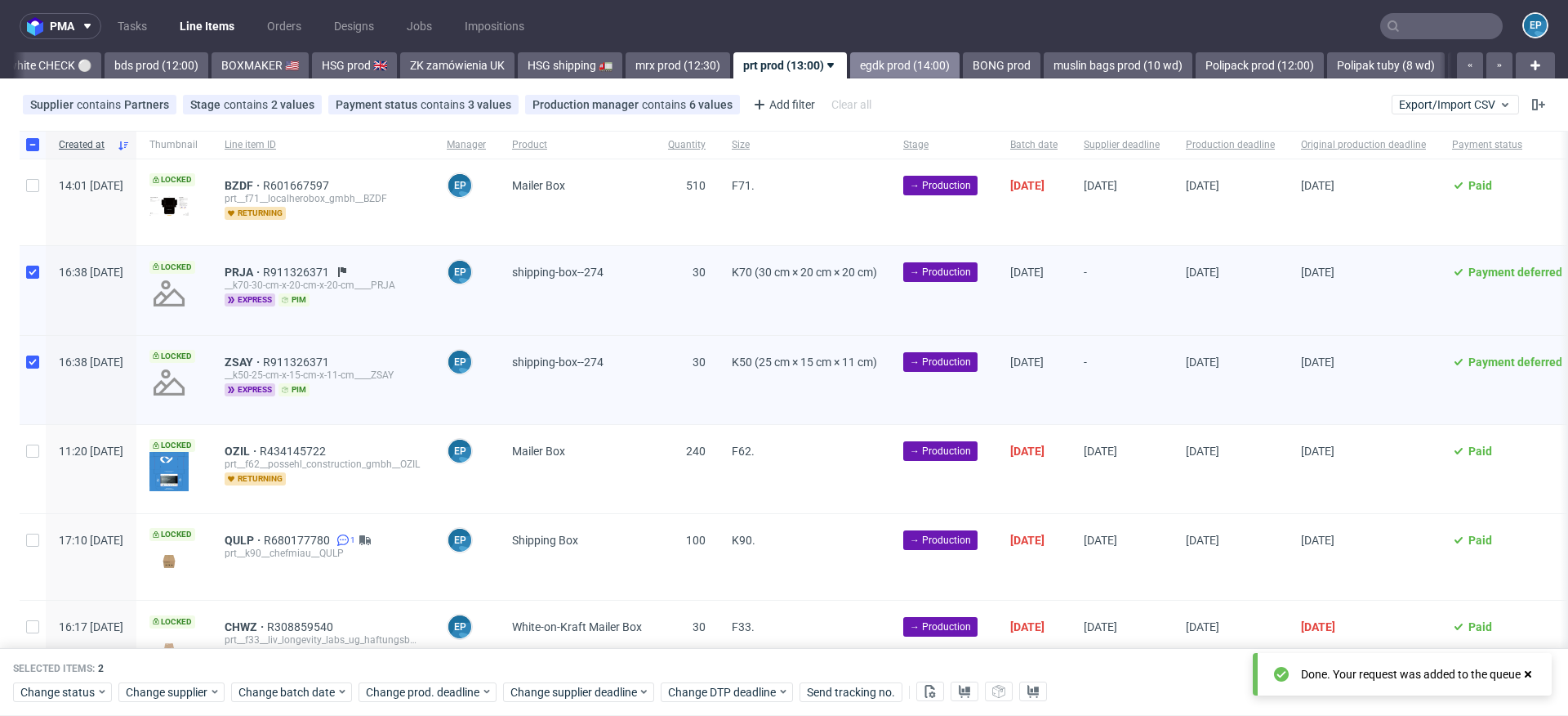
click at [850, 55] on link "egdk prod (14:00)" at bounding box center [905, 66] width 109 height 26
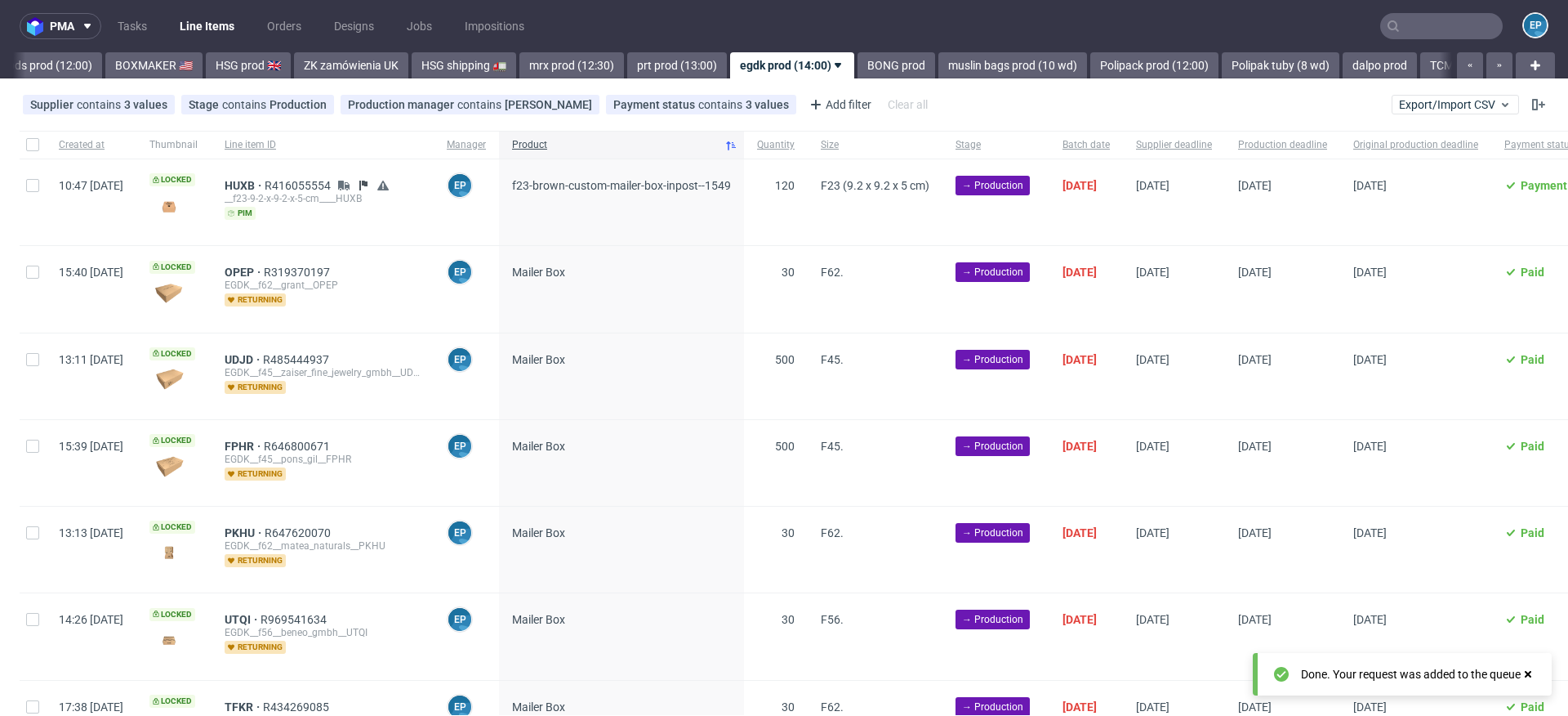
scroll to position [0, 1632]
click at [626, 64] on link "prt prod (13:00)" at bounding box center [676, 66] width 100 height 26
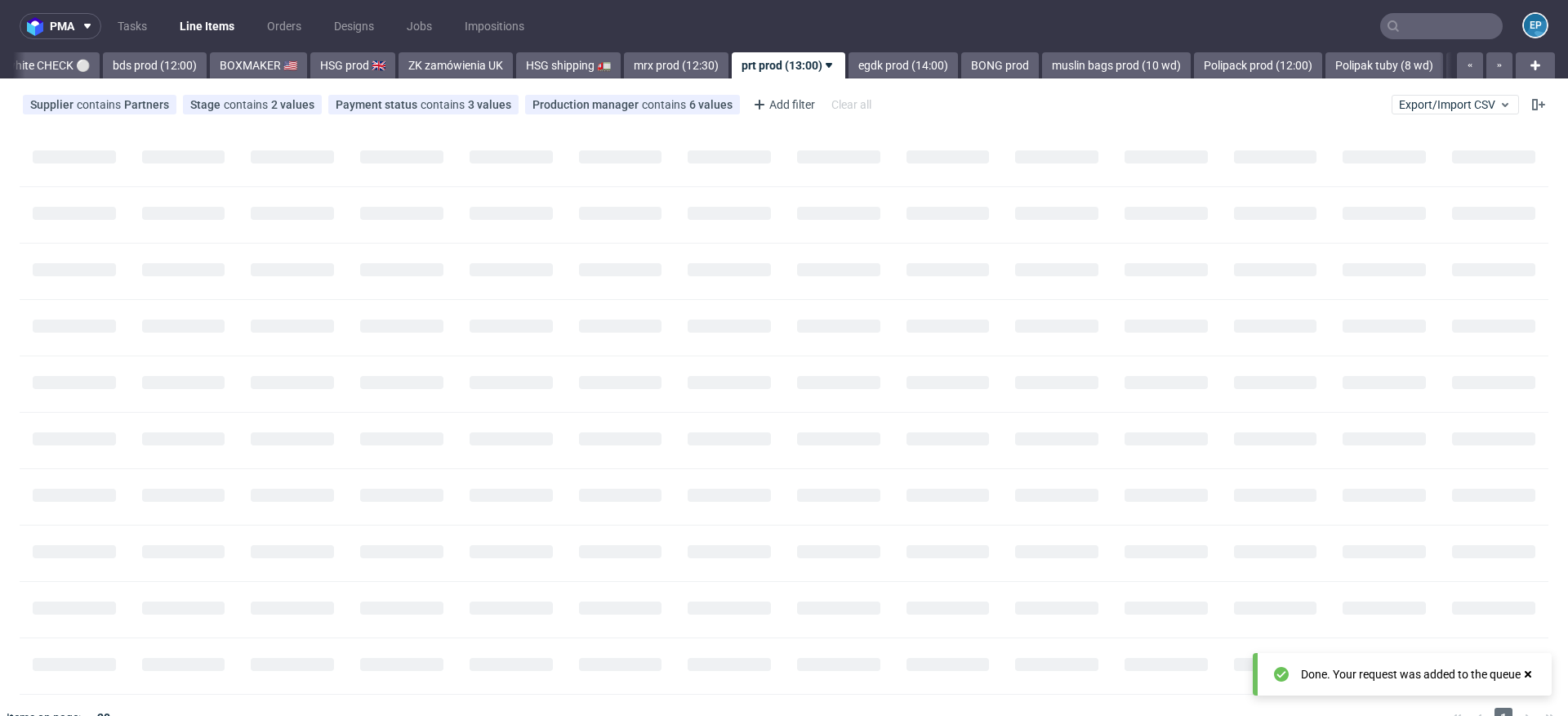
scroll to position [0, 1524]
